Goal: Information Seeking & Learning: Learn about a topic

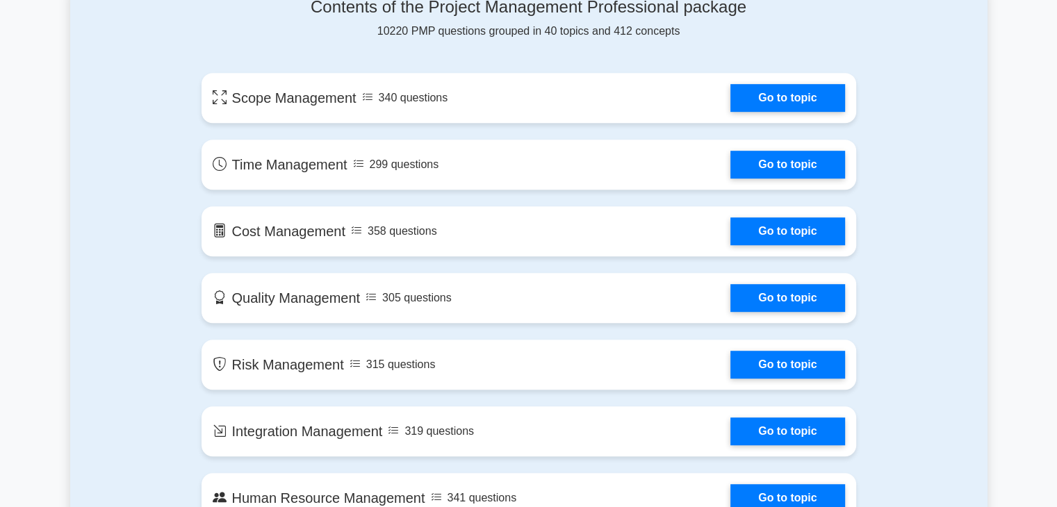
scroll to position [764, 0]
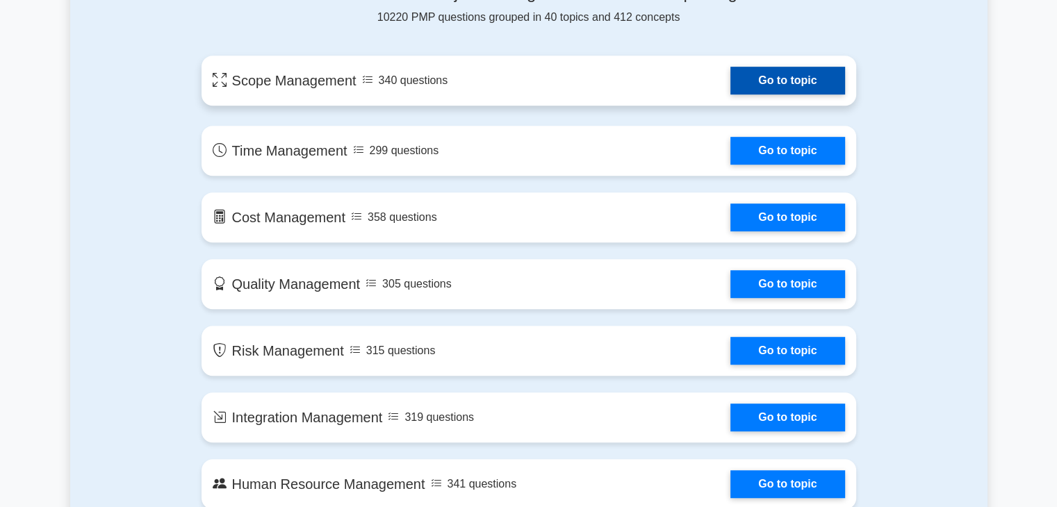
click at [771, 79] on link "Go to topic" at bounding box center [787, 81] width 114 height 28
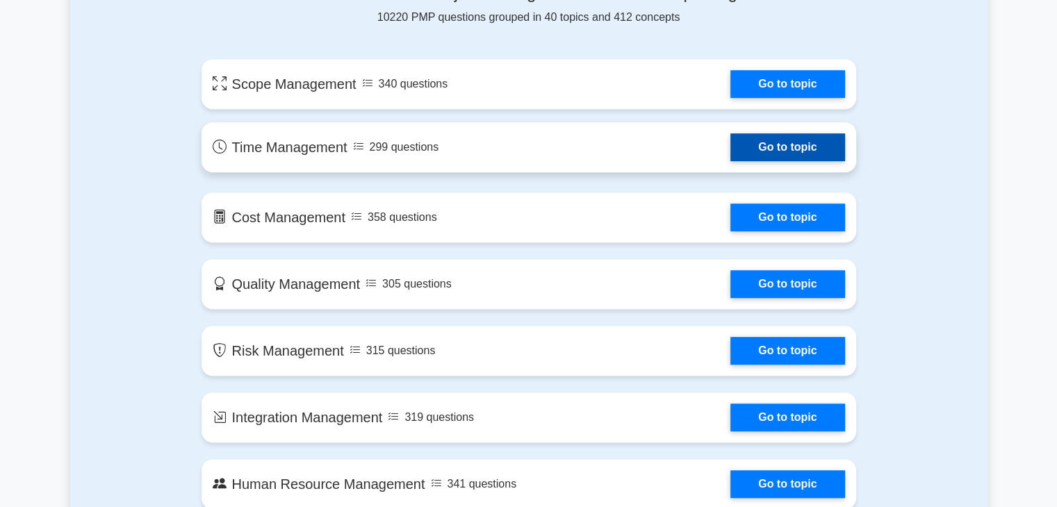
click at [779, 145] on link "Go to topic" at bounding box center [787, 147] width 114 height 28
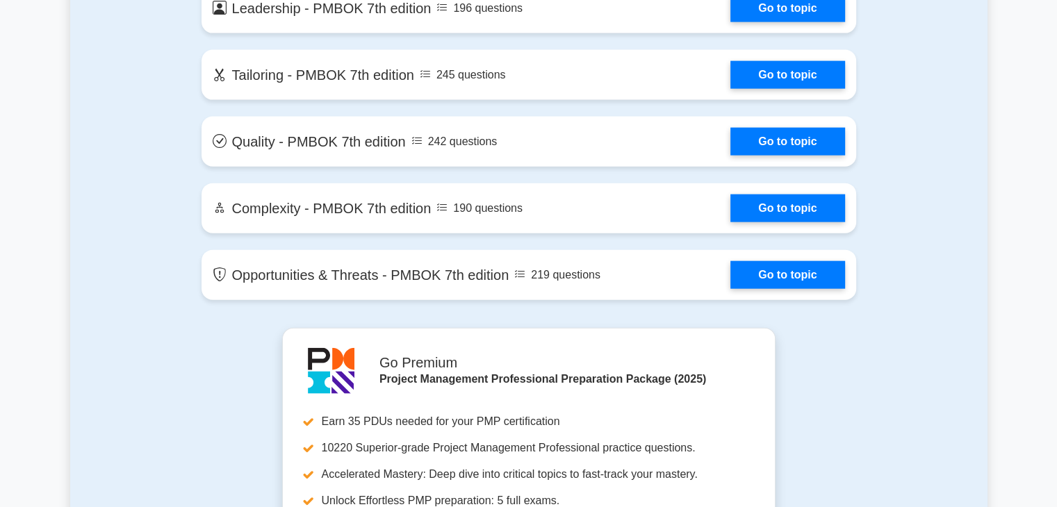
scroll to position [3335, 0]
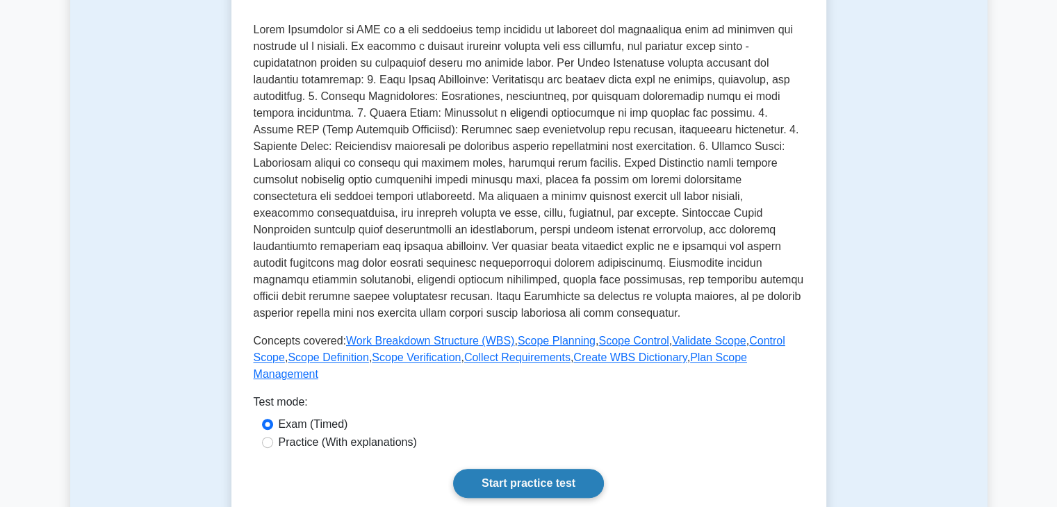
scroll to position [417, 0]
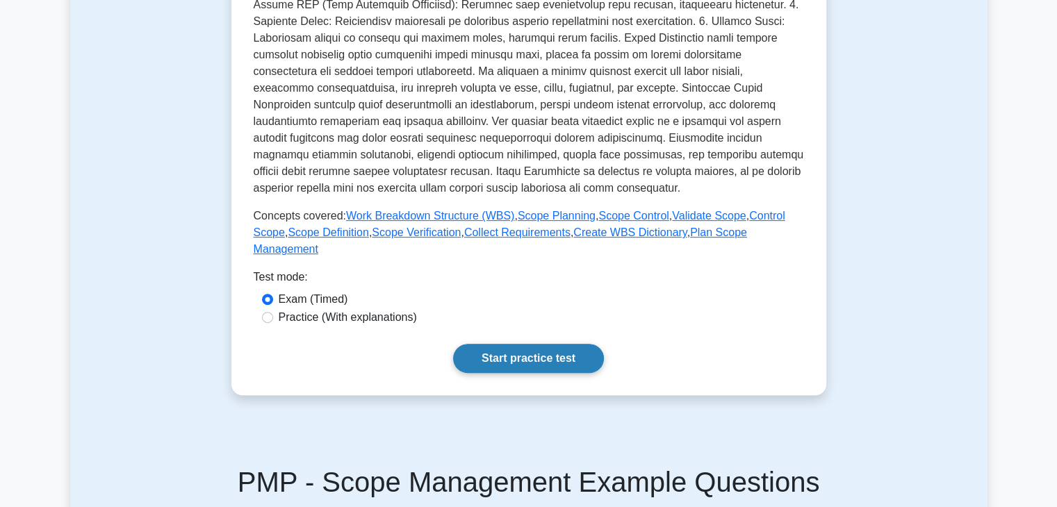
click at [531, 349] on link "Start practice test" at bounding box center [528, 358] width 151 height 29
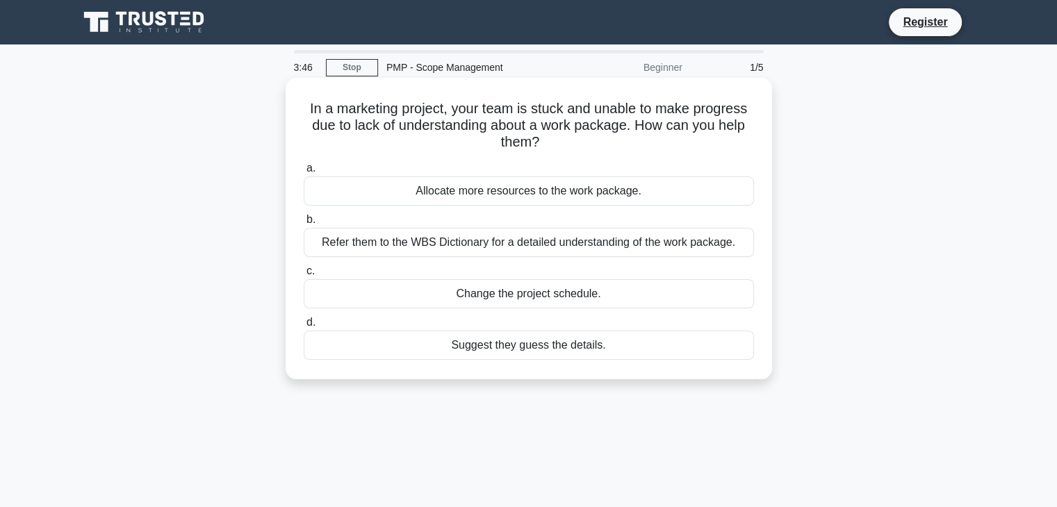
click at [483, 249] on div "Refer them to the WBS Dictionary for a detailed understanding of the work packa…" at bounding box center [529, 242] width 450 height 29
click at [304, 224] on input "b. Refer them to the WBS Dictionary for a detailed understanding of the work pa…" at bounding box center [304, 219] width 0 height 9
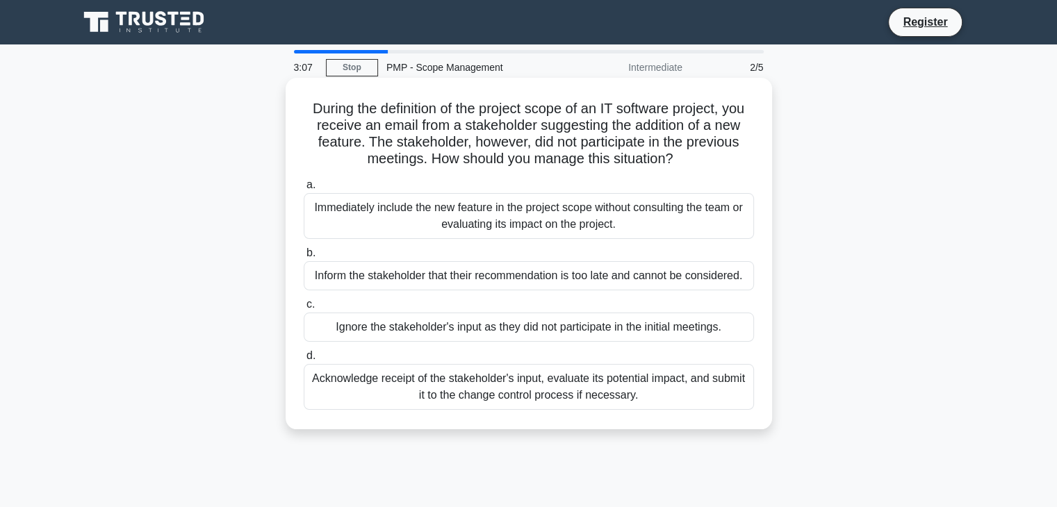
click at [502, 390] on div "Acknowledge receipt of the stakeholder's input, evaluate its potential impact, …" at bounding box center [529, 387] width 450 height 46
click at [304, 361] on input "d. Acknowledge receipt of the stakeholder's input, evaluate its potential impac…" at bounding box center [304, 356] width 0 height 9
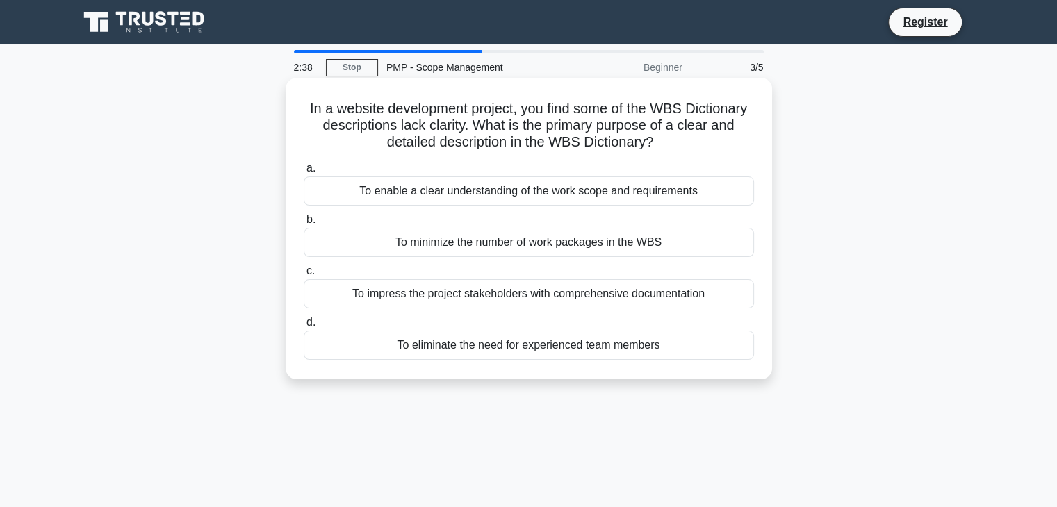
click at [503, 197] on div "To enable a clear understanding of the work scope and requirements" at bounding box center [529, 190] width 450 height 29
click at [304, 173] on input "a. To enable a clear understanding of the work scope and requirements" at bounding box center [304, 168] width 0 height 9
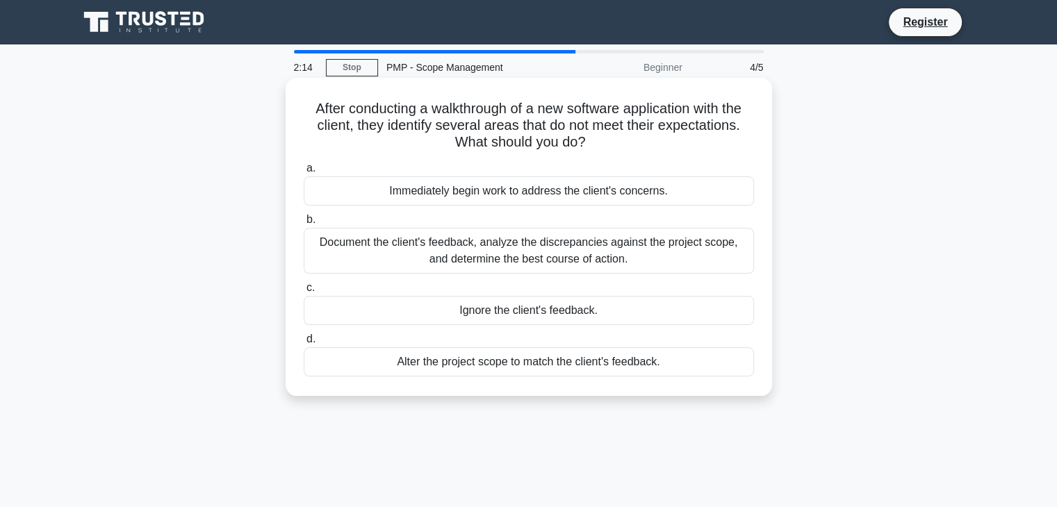
click at [498, 194] on div "Immediately begin work to address the client's concerns." at bounding box center [529, 190] width 450 height 29
click at [304, 173] on input "a. Immediately begin work to address the client's concerns." at bounding box center [304, 168] width 0 height 9
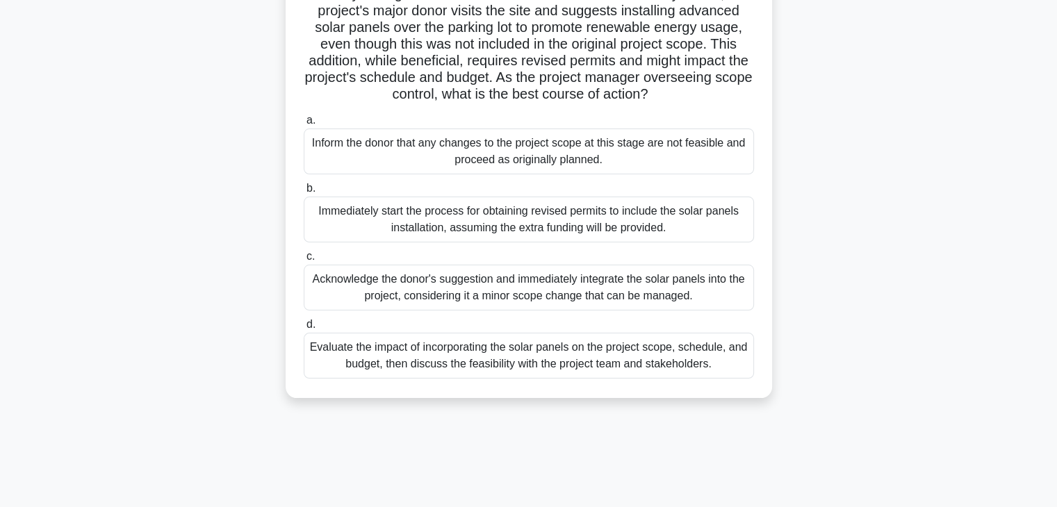
scroll to position [139, 0]
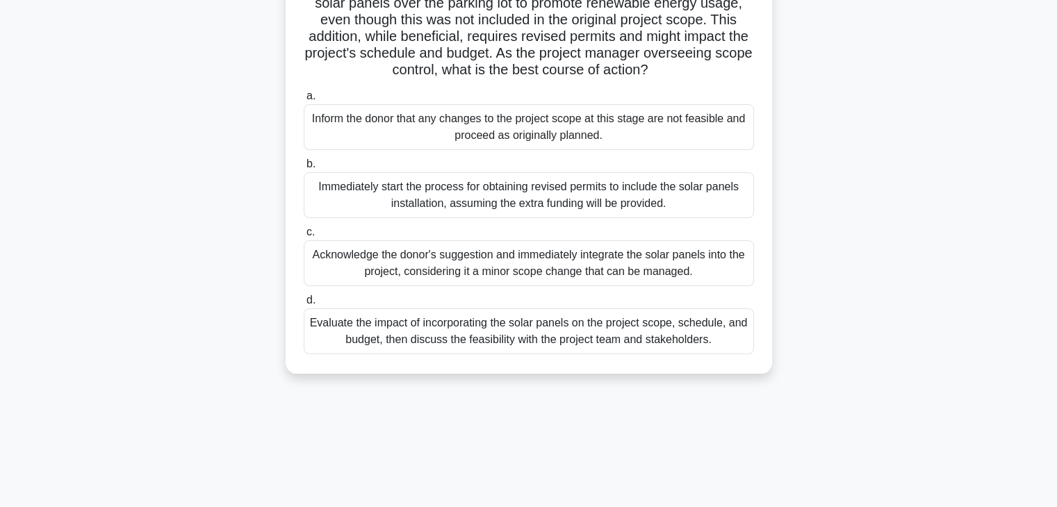
click at [561, 350] on div "Evaluate the impact of incorporating the solar panels on the project scope, sch…" at bounding box center [529, 331] width 450 height 46
click at [304, 305] on input "d. Evaluate the impact of incorporating the solar panels on the project scope, …" at bounding box center [304, 300] width 0 height 9
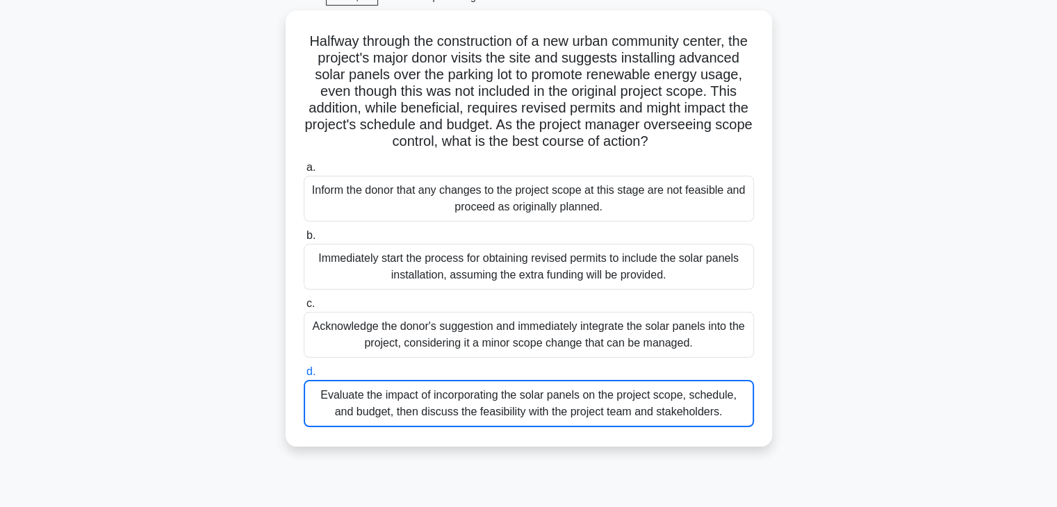
scroll to position [0, 0]
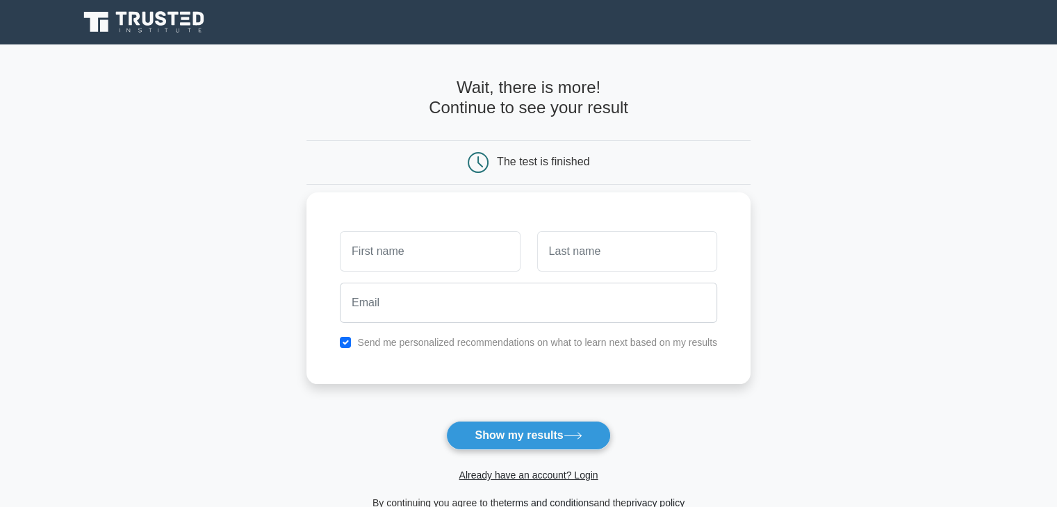
click at [413, 252] on input "text" at bounding box center [430, 251] width 180 height 40
type input "khaleel"
click at [557, 249] on input "text" at bounding box center [627, 251] width 180 height 40
type input "rahaman"
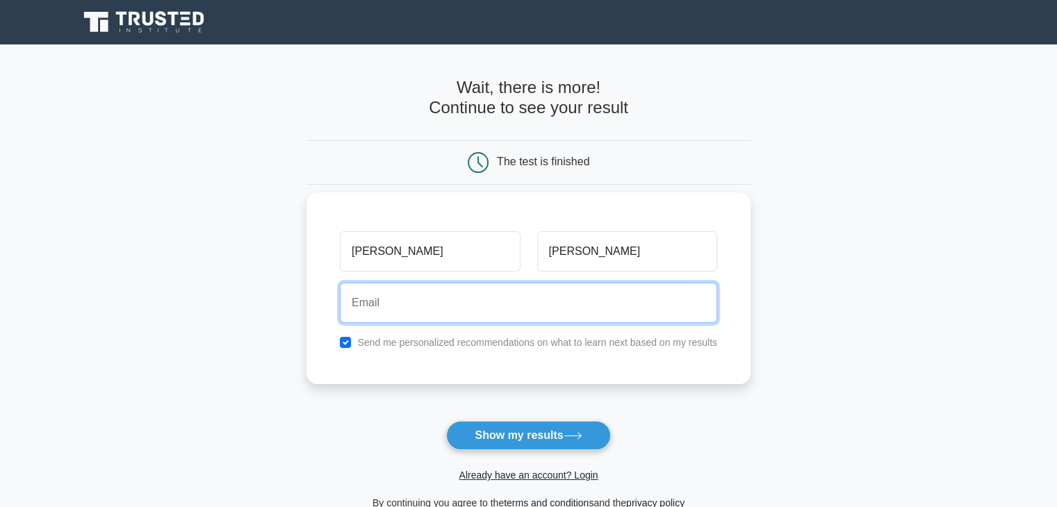
click at [405, 313] on input "email" at bounding box center [528, 303] width 377 height 40
type input "rahman.khaleel@gmail.com"
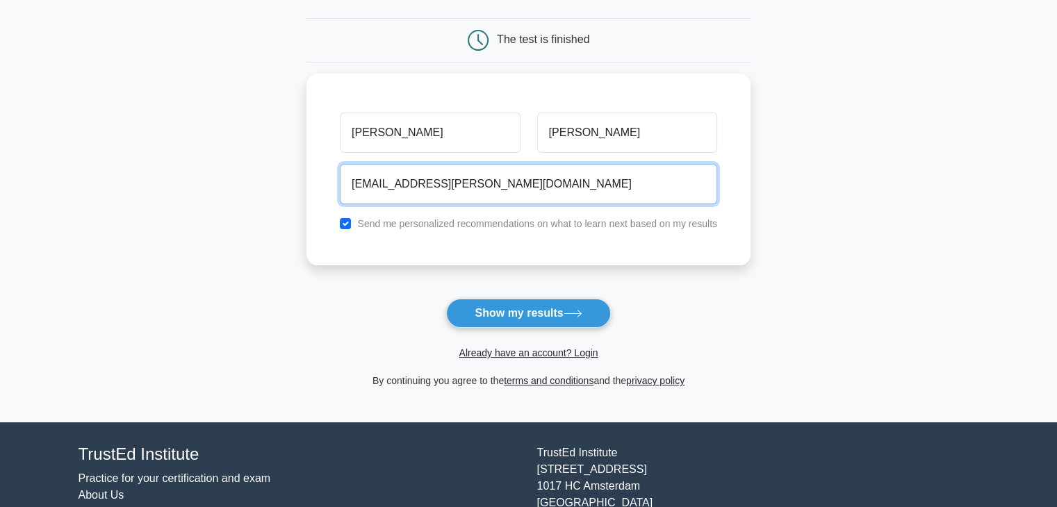
scroll to position [139, 0]
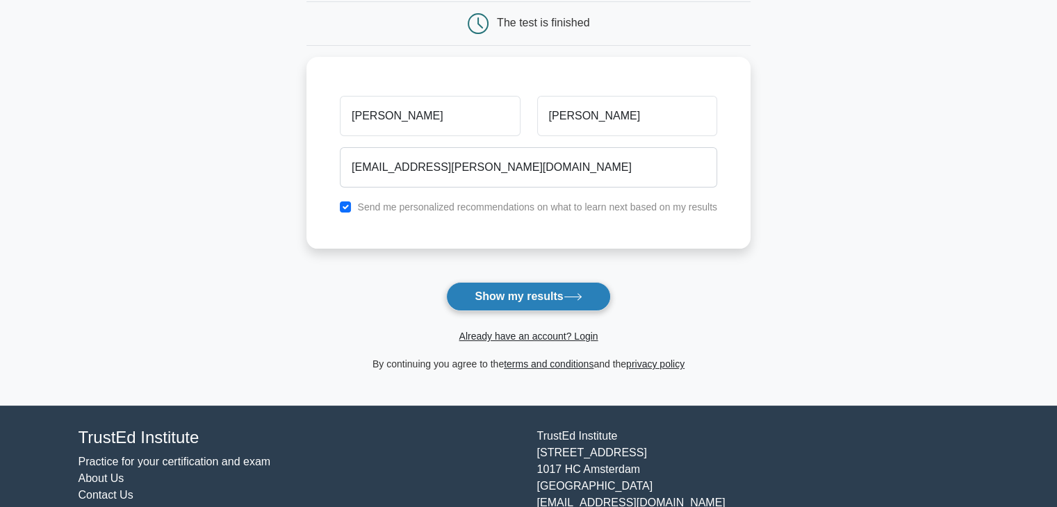
click at [502, 298] on button "Show my results" at bounding box center [528, 296] width 164 height 29
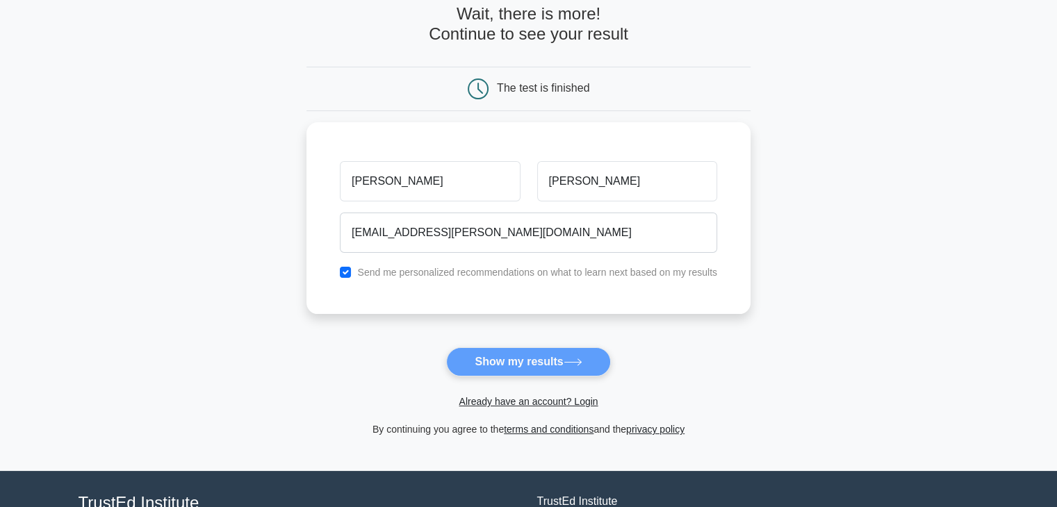
scroll to position [0, 0]
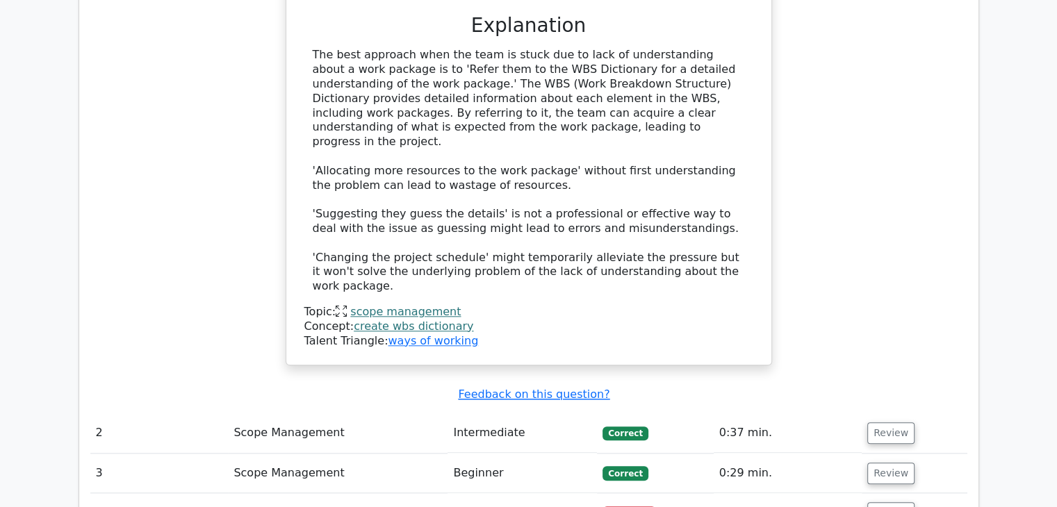
scroll to position [1529, 0]
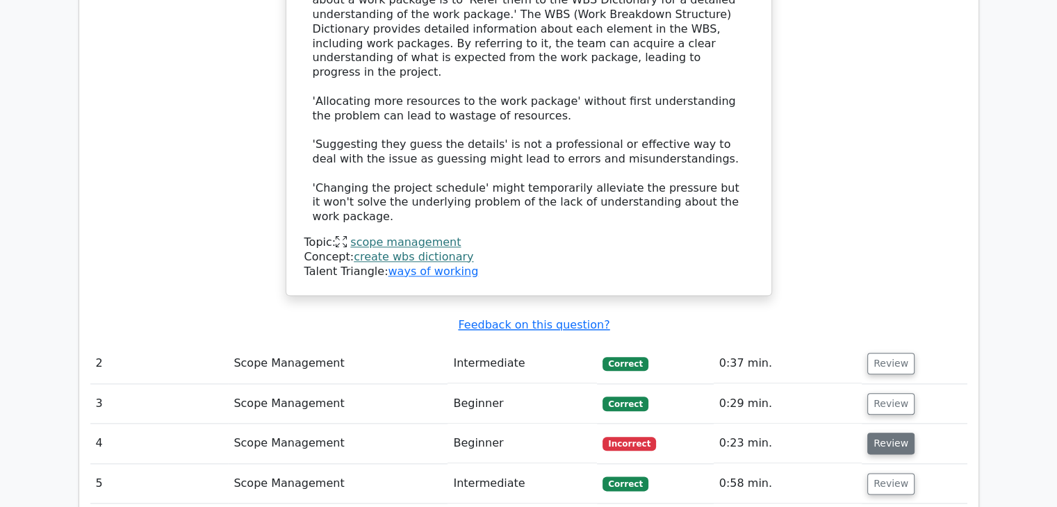
click at [877, 433] on button "Review" at bounding box center [890, 444] width 47 height 22
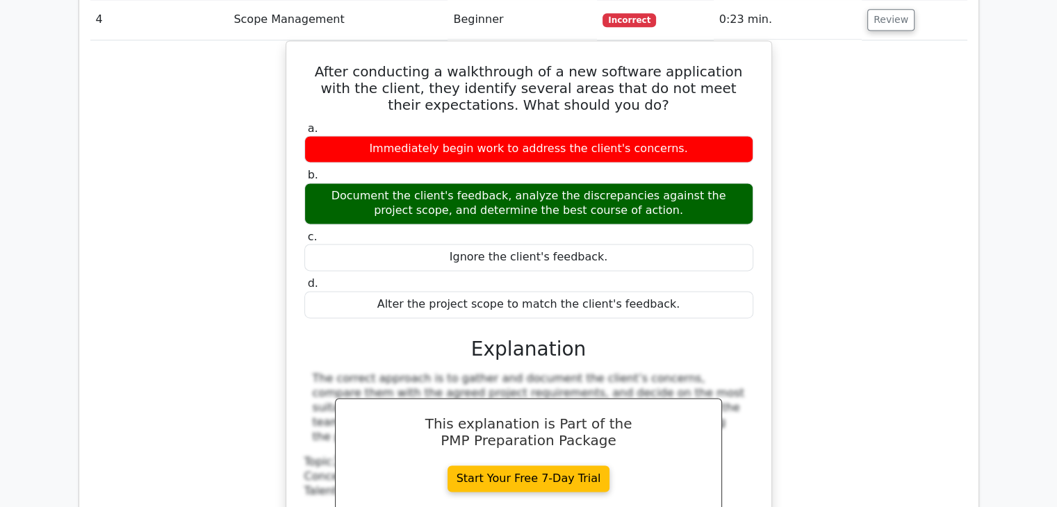
scroll to position [1737, 0]
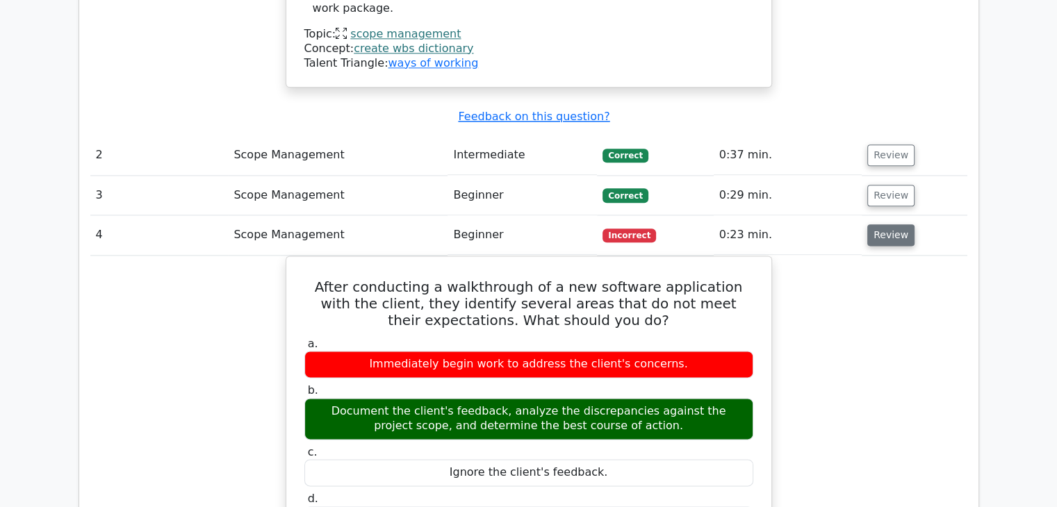
click at [878, 224] on button "Review" at bounding box center [890, 235] width 47 height 22
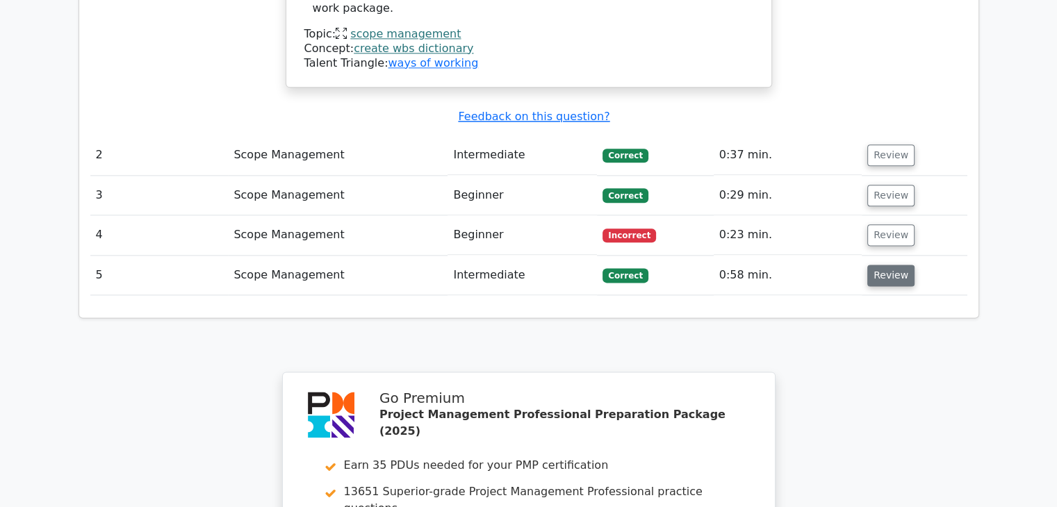
click at [882, 265] on button "Review" at bounding box center [890, 276] width 47 height 22
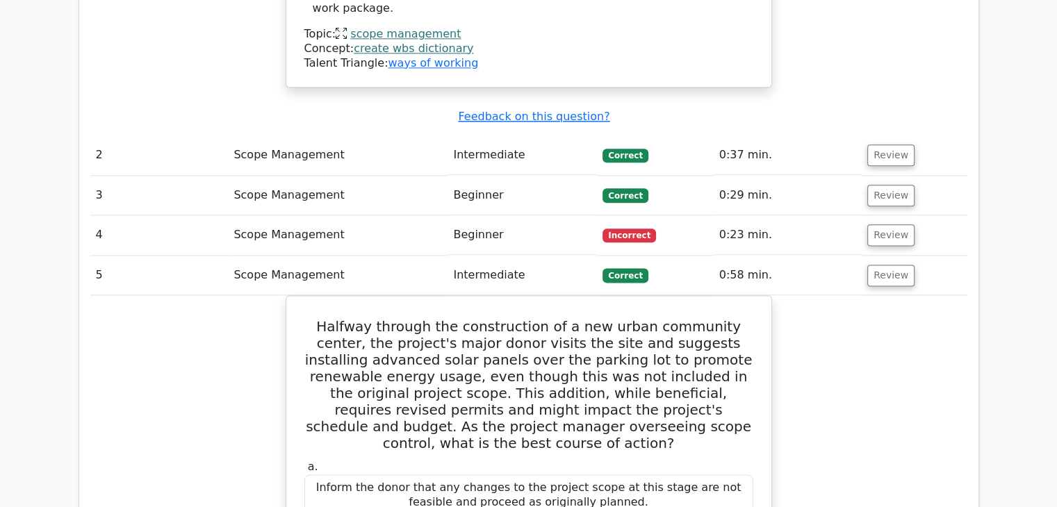
scroll to position [1667, 0]
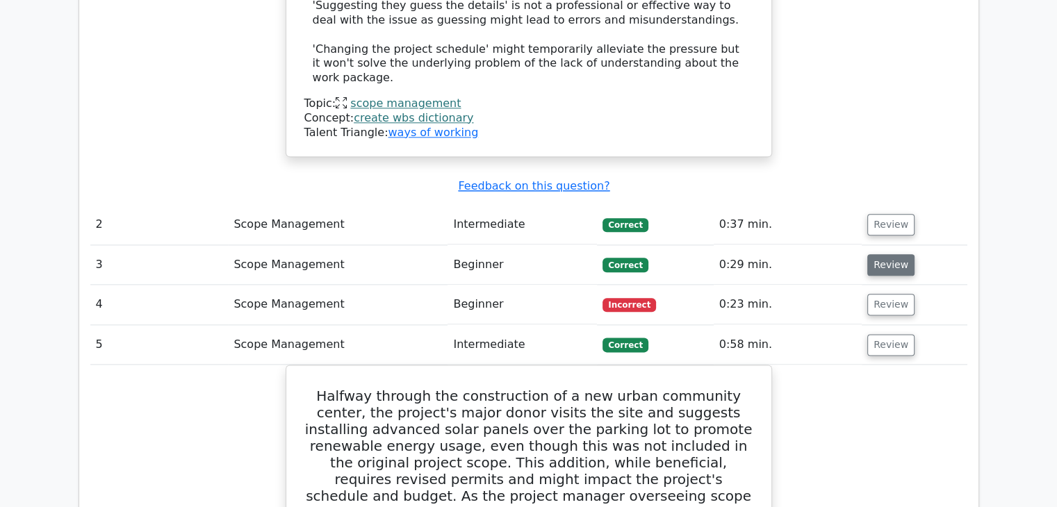
click at [886, 254] on button "Review" at bounding box center [890, 265] width 47 height 22
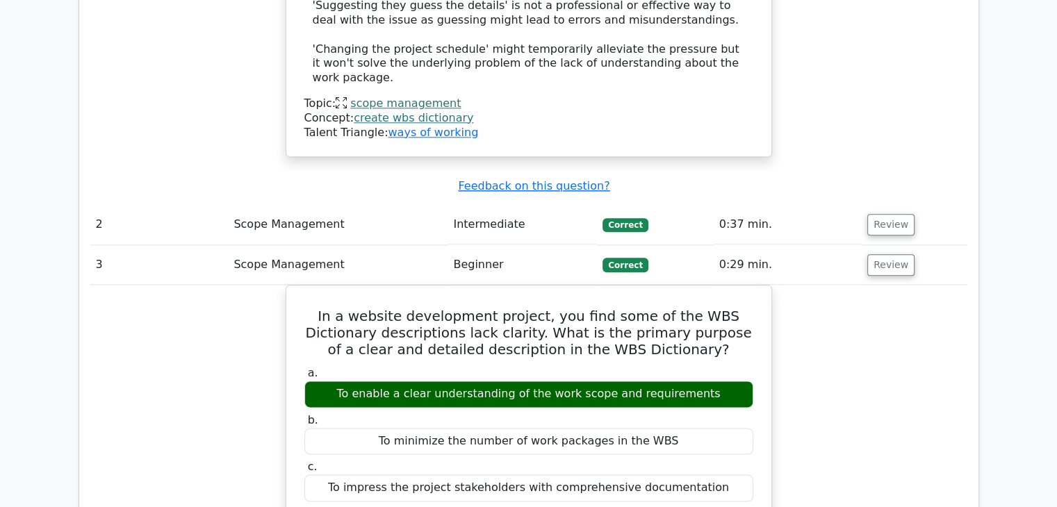
scroll to position [1598, 0]
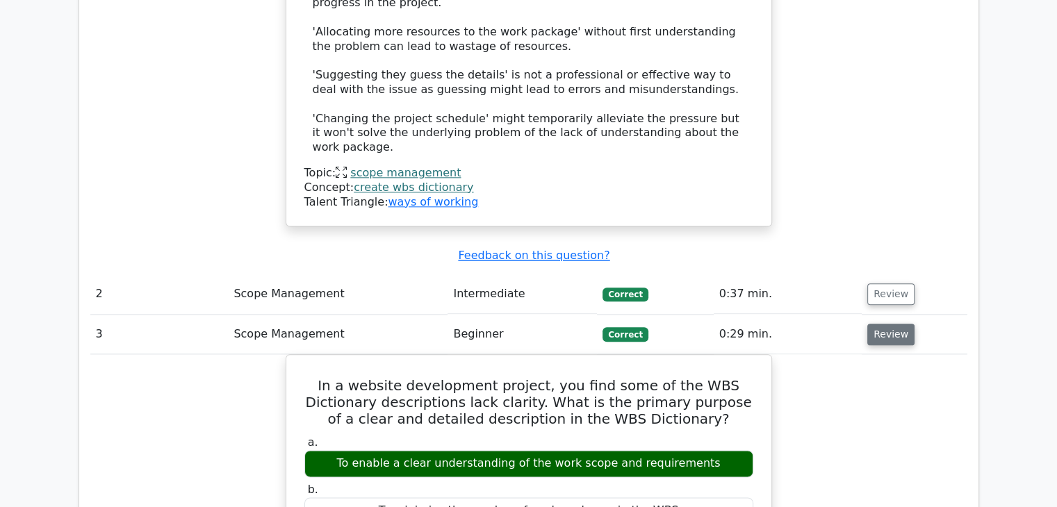
click at [888, 324] on button "Review" at bounding box center [890, 335] width 47 height 22
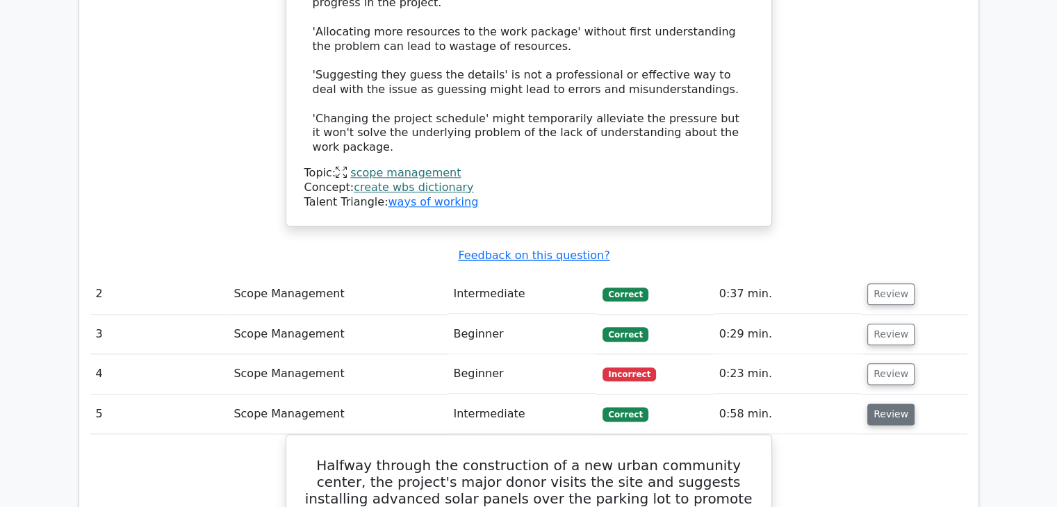
click at [882, 404] on button "Review" at bounding box center [890, 415] width 47 height 22
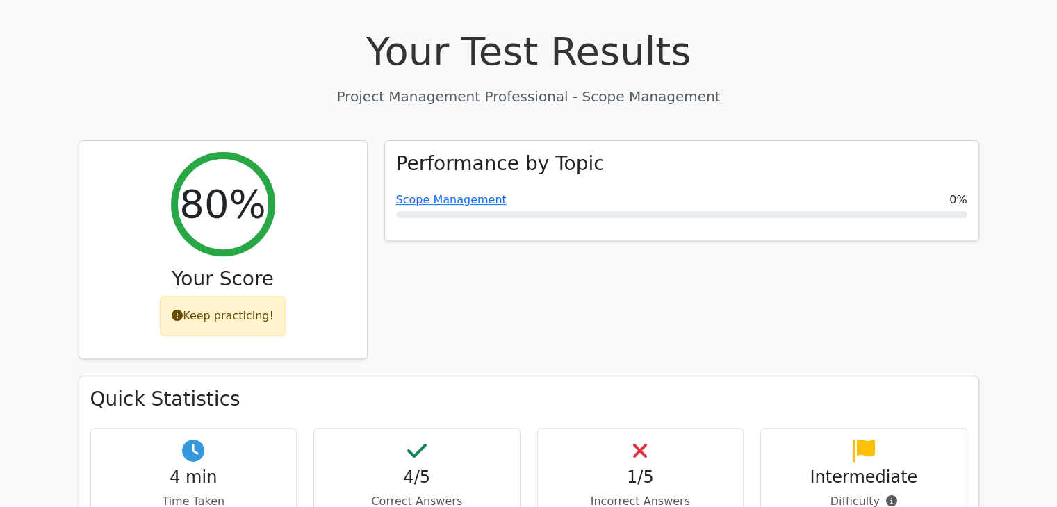
scroll to position [417, 0]
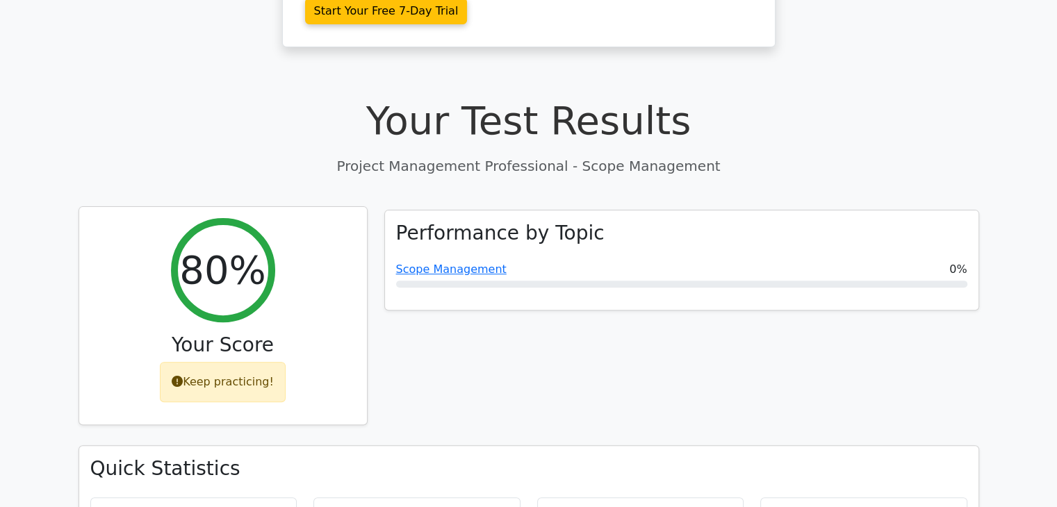
click at [215, 362] on div "Keep practicing!" at bounding box center [223, 382] width 126 height 40
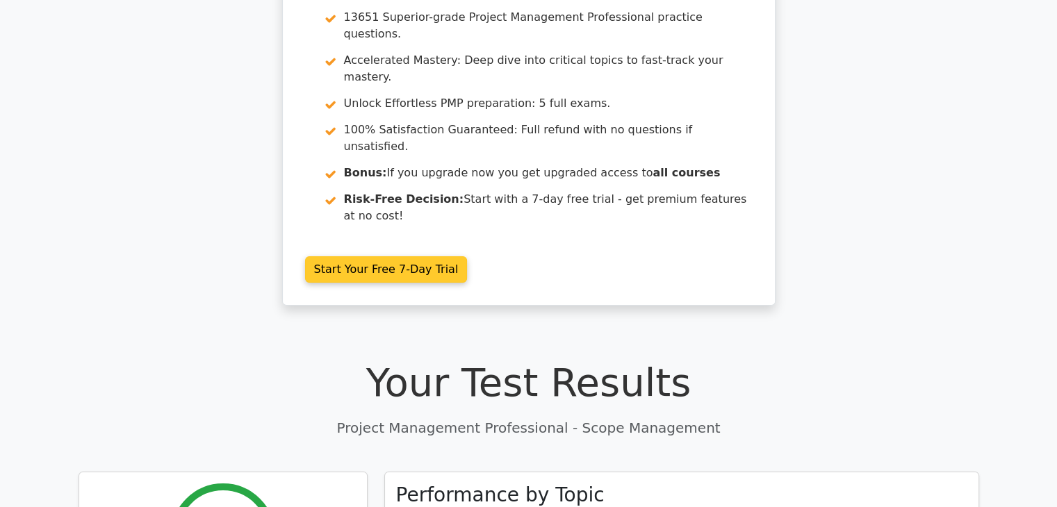
scroll to position [0, 0]
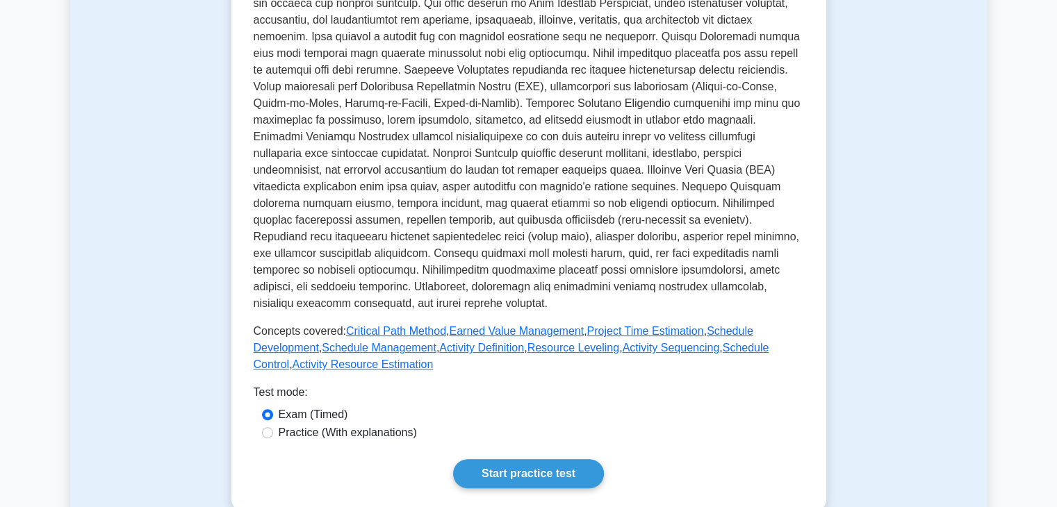
scroll to position [486, 0]
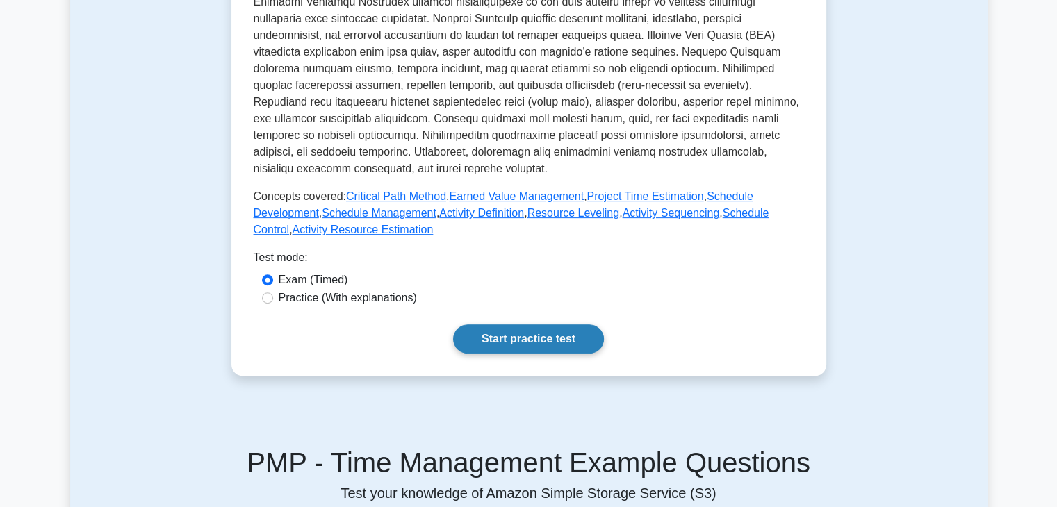
click at [506, 338] on link "Start practice test" at bounding box center [528, 338] width 151 height 29
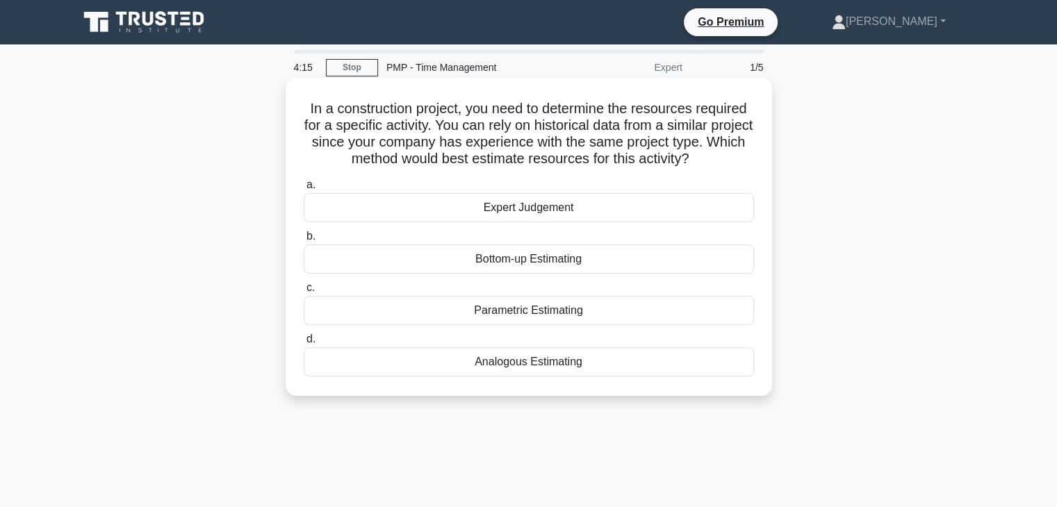
click at [487, 262] on div "Bottom-up Estimating" at bounding box center [529, 259] width 450 height 29
click at [304, 241] on input "b. Bottom-up Estimating" at bounding box center [304, 236] width 0 height 9
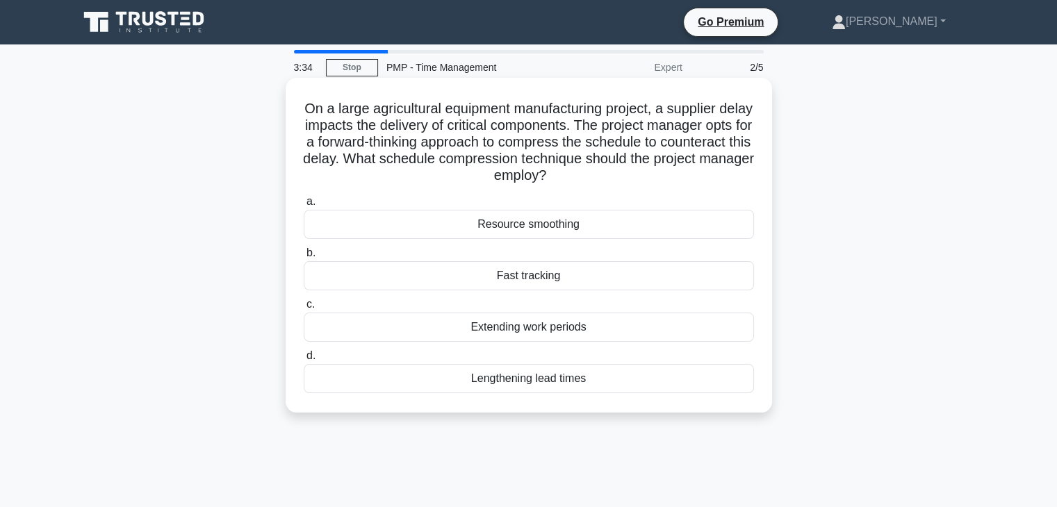
click at [528, 279] on div "Fast tracking" at bounding box center [529, 275] width 450 height 29
click at [304, 258] on input "b. Fast tracking" at bounding box center [304, 253] width 0 height 9
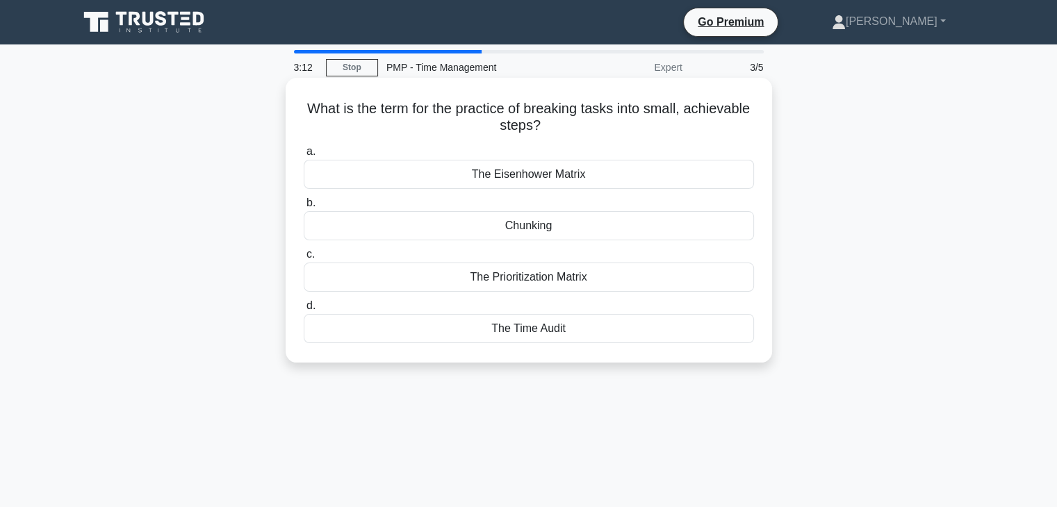
click at [549, 283] on div "The Prioritization Matrix" at bounding box center [529, 277] width 450 height 29
click at [304, 259] on input "c. The Prioritization Matrix" at bounding box center [304, 254] width 0 height 9
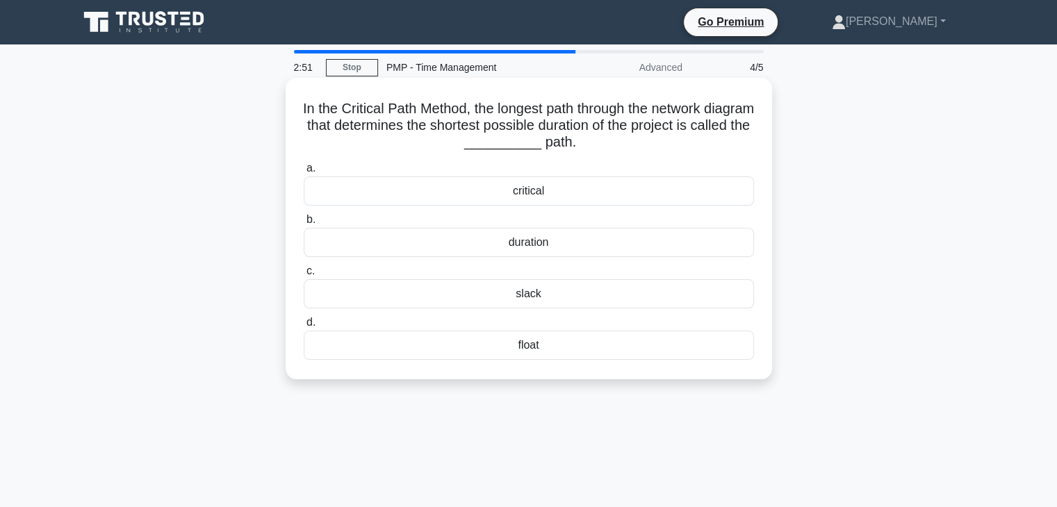
click at [516, 247] on div "duration" at bounding box center [529, 242] width 450 height 29
click at [304, 224] on input "b. duration" at bounding box center [304, 219] width 0 height 9
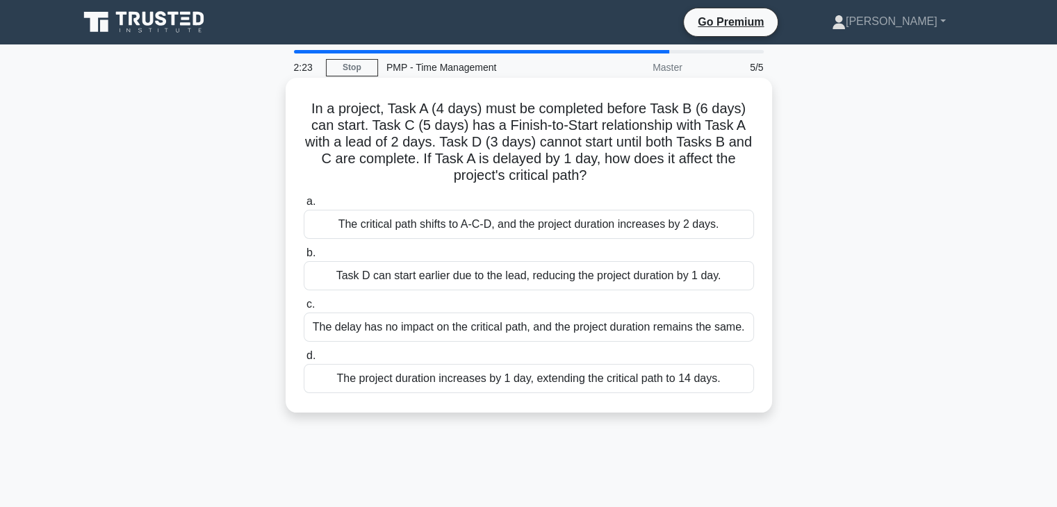
click at [504, 226] on div "The critical path shifts to A-C-D, and the project duration increases by 2 days." at bounding box center [529, 224] width 450 height 29
click at [304, 206] on input "a. The critical path shifts to A-C-D, and the project duration increases by 2 d…" at bounding box center [304, 201] width 0 height 9
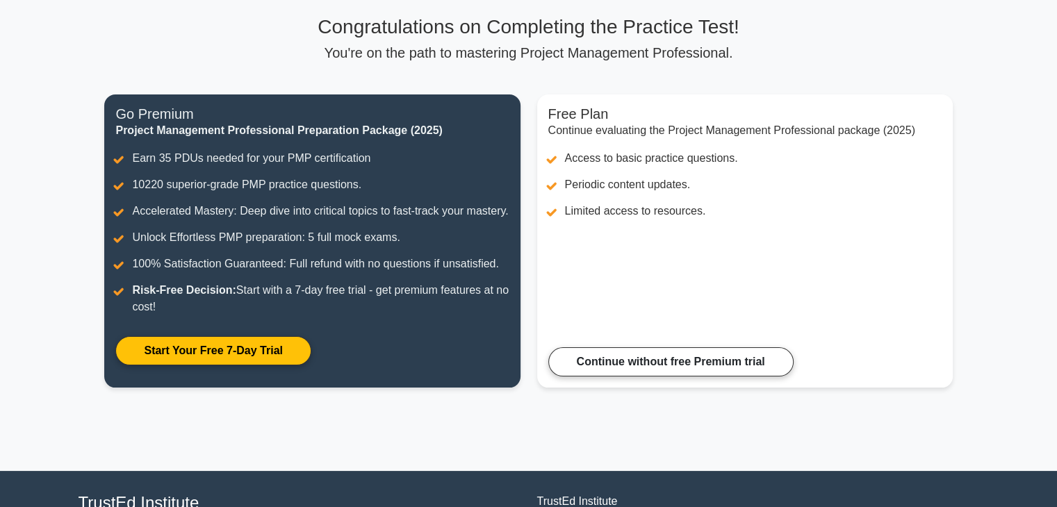
scroll to position [230, 0]
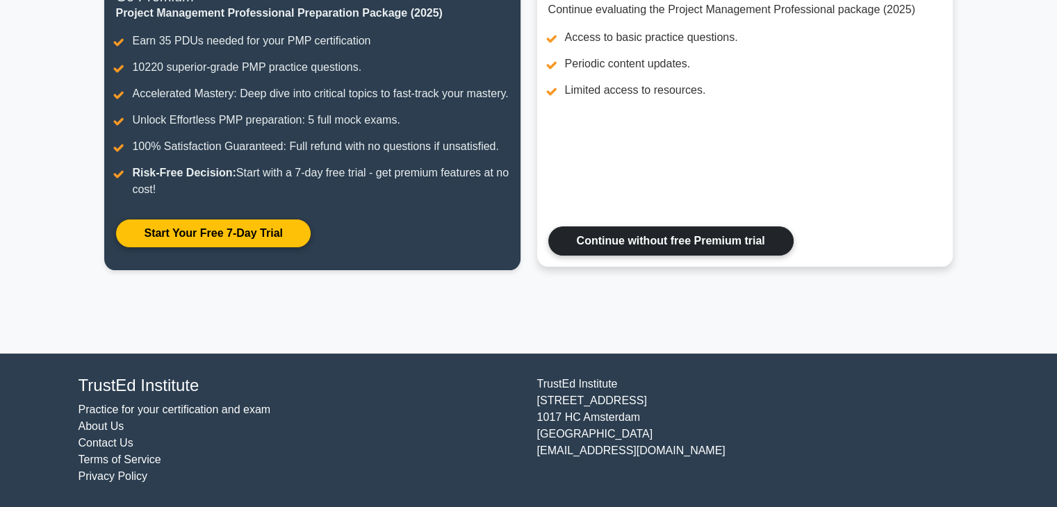
click at [628, 242] on link "Continue without free Premium trial" at bounding box center [670, 240] width 245 height 29
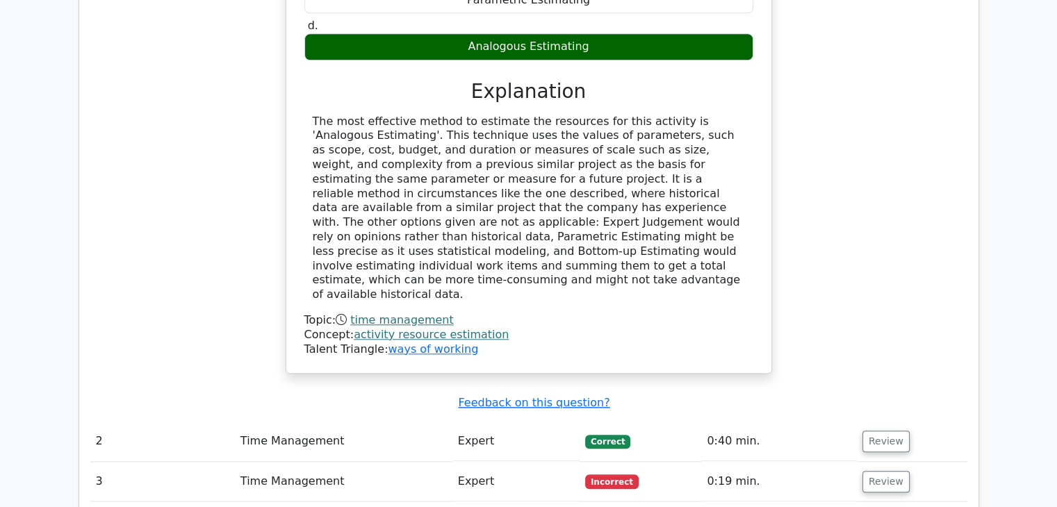
scroll to position [1459, 0]
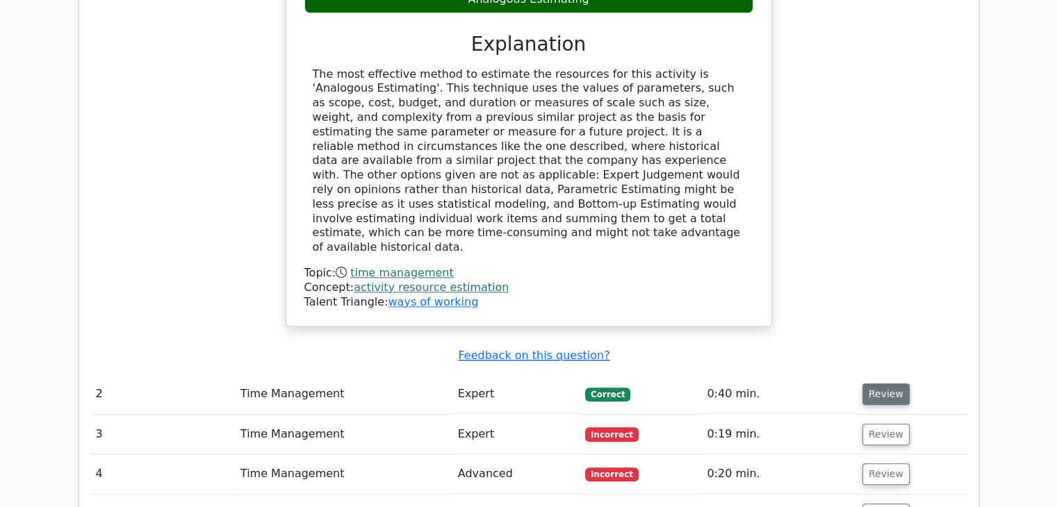
click at [880, 384] on button "Review" at bounding box center [885, 395] width 47 height 22
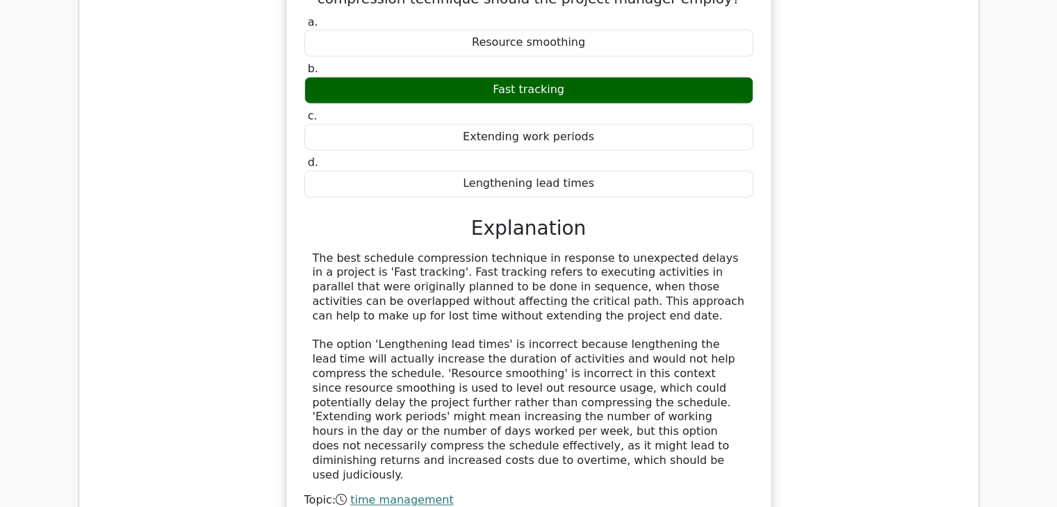
scroll to position [2223, 0]
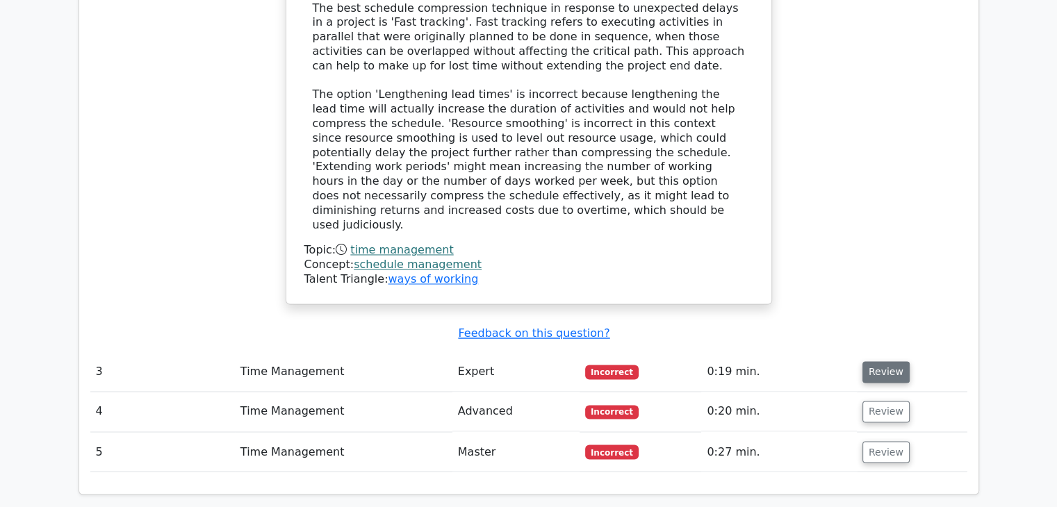
click at [884, 361] on button "Review" at bounding box center [885, 372] width 47 height 22
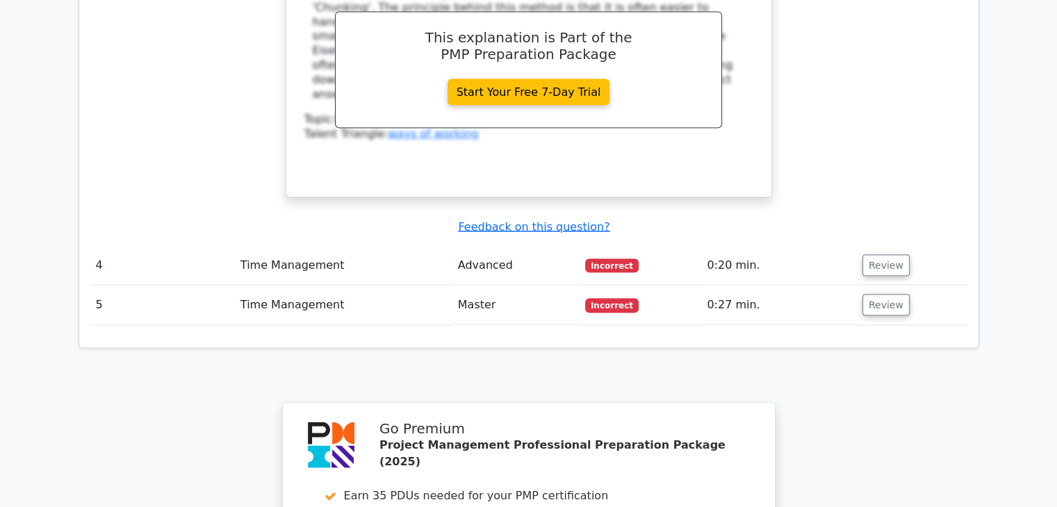
scroll to position [2988, 0]
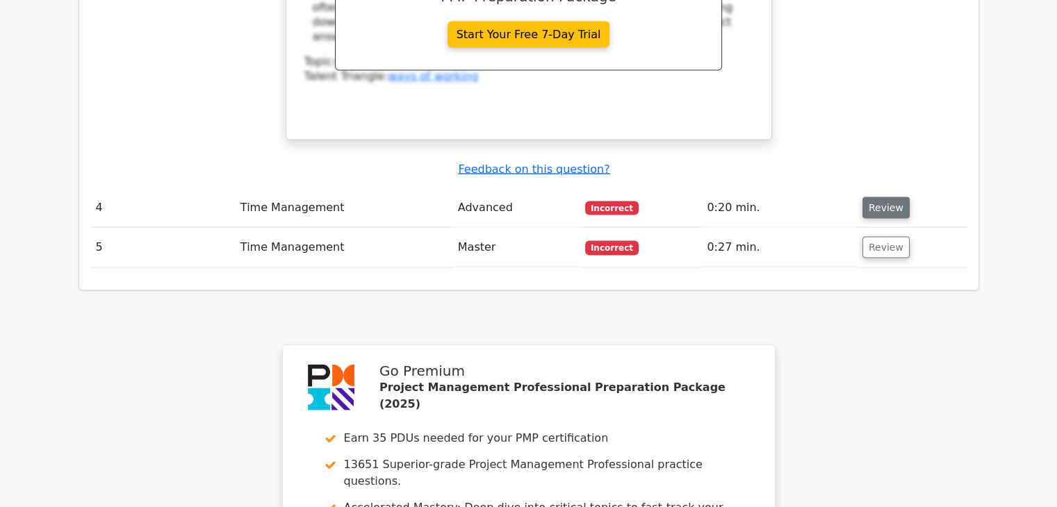
click at [878, 197] on button "Review" at bounding box center [885, 208] width 47 height 22
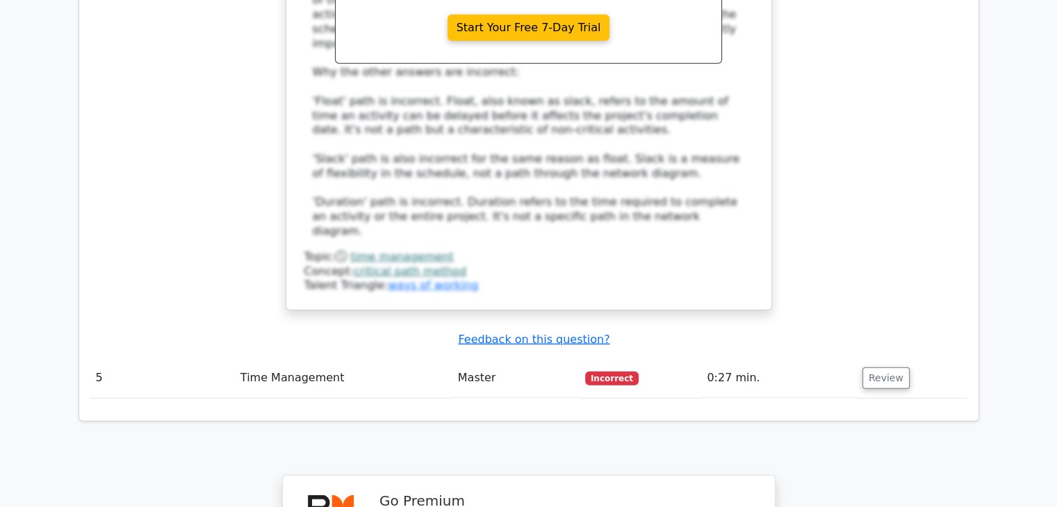
scroll to position [3613, 0]
click at [875, 367] on button "Review" at bounding box center [885, 378] width 47 height 22
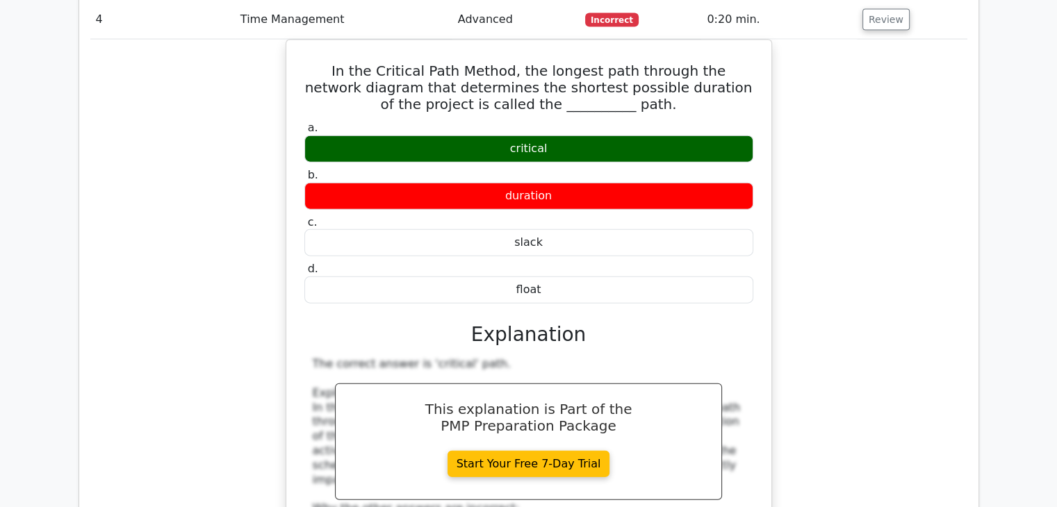
scroll to position [2988, 0]
